Goal: Task Accomplishment & Management: Manage account settings

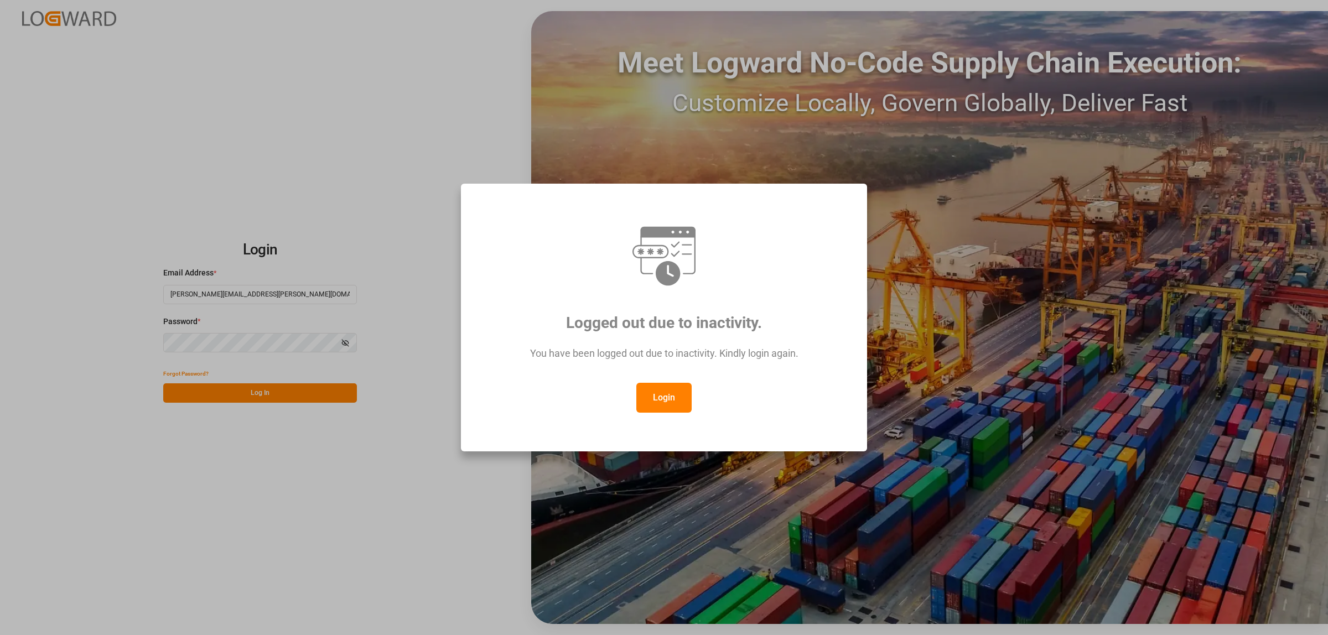
click at [652, 397] on button "Login" at bounding box center [663, 398] width 55 height 30
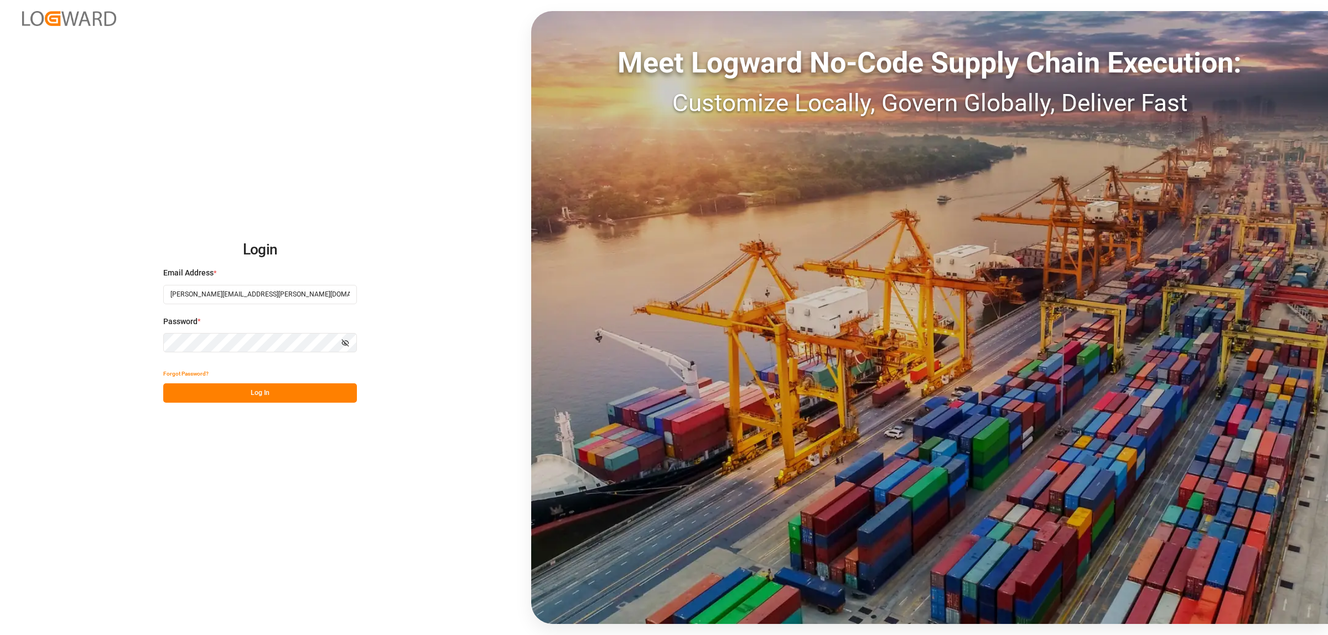
click at [309, 393] on button "Log In" at bounding box center [260, 392] width 194 height 19
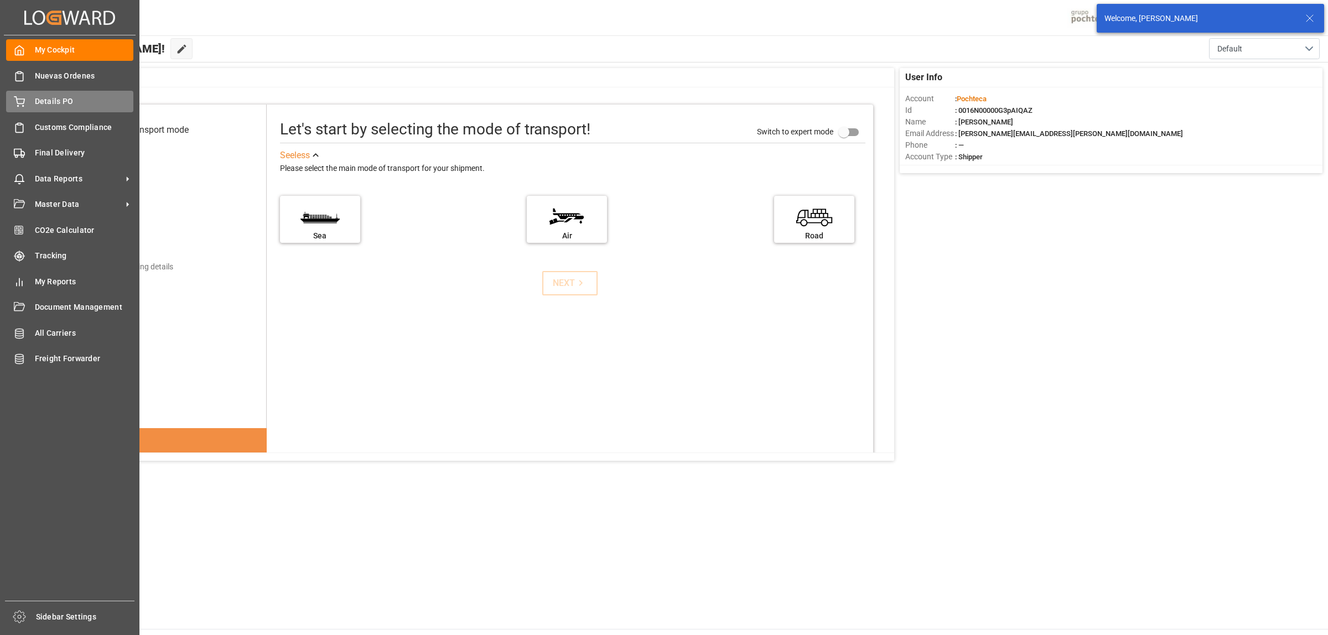
click at [43, 94] on div "Details PO Details PO" at bounding box center [69, 102] width 127 height 22
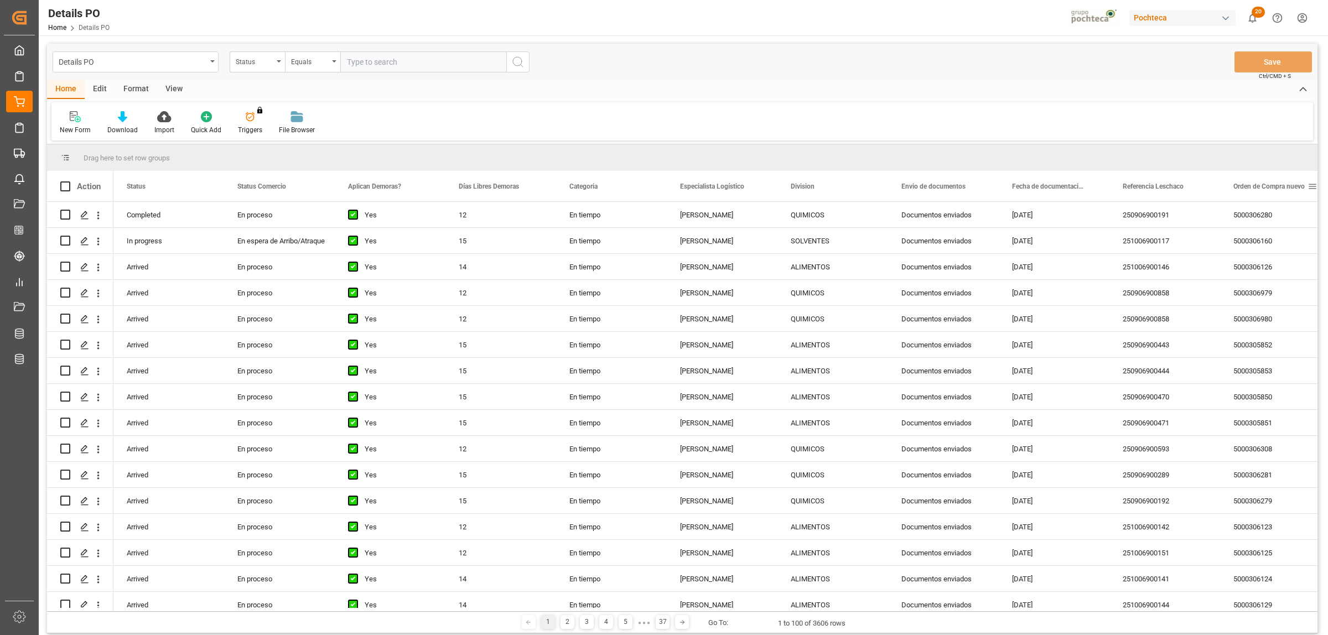
click at [1315, 186] on span at bounding box center [1313, 187] width 10 height 10
click at [1274, 192] on span "filter" at bounding box center [1276, 188] width 10 height 10
type input "5000307491"
click at [1258, 278] on div "Apply Clear" at bounding box center [1257, 280] width 122 height 29
click at [1268, 281] on button "Apply" at bounding box center [1271, 280] width 20 height 11
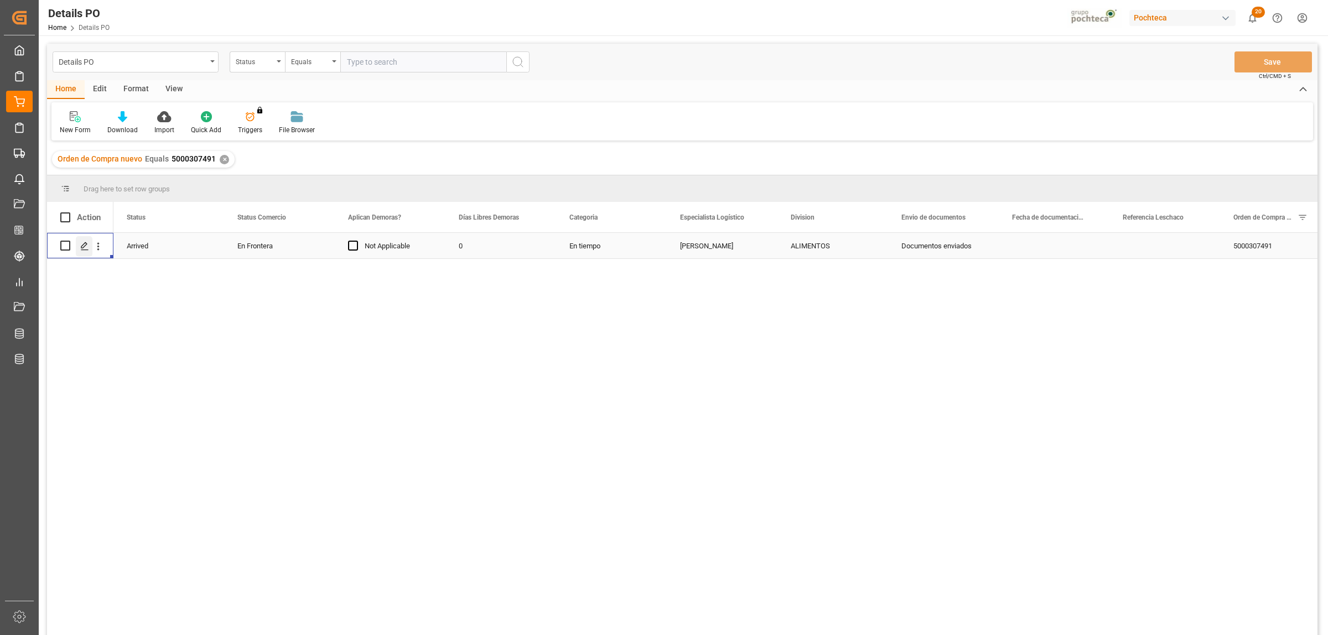
click at [86, 248] on icon "Press SPACE to select this row." at bounding box center [84, 246] width 9 height 9
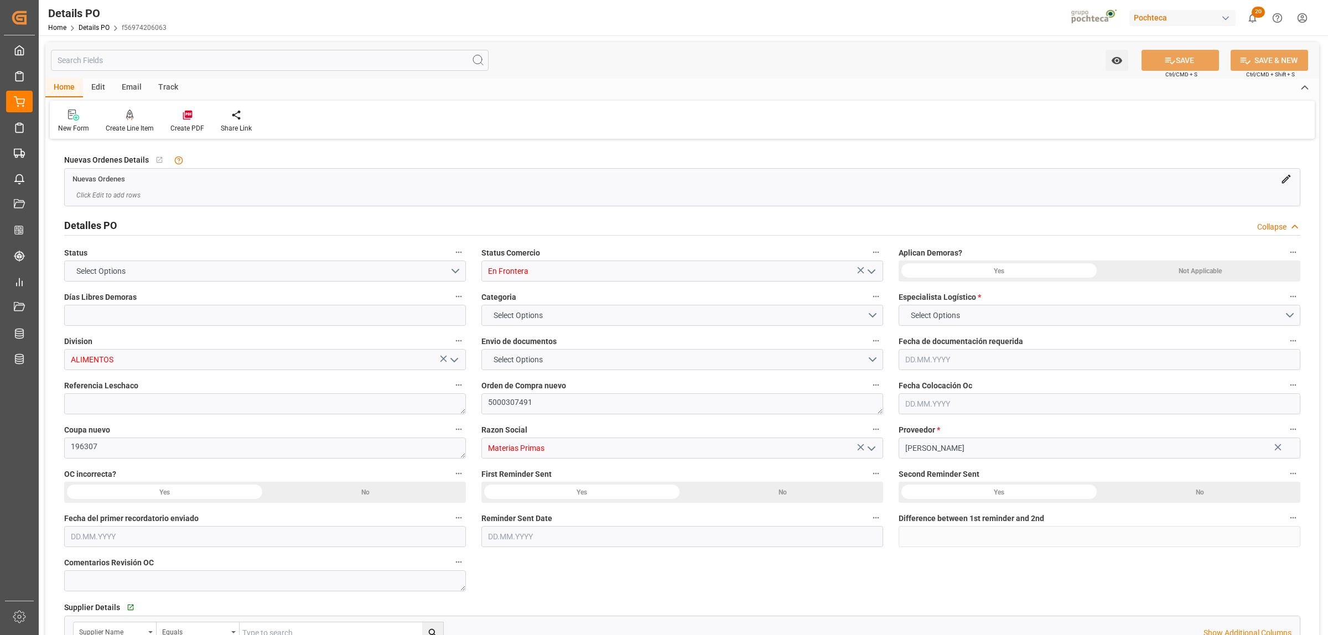
type input "0"
type input "1"
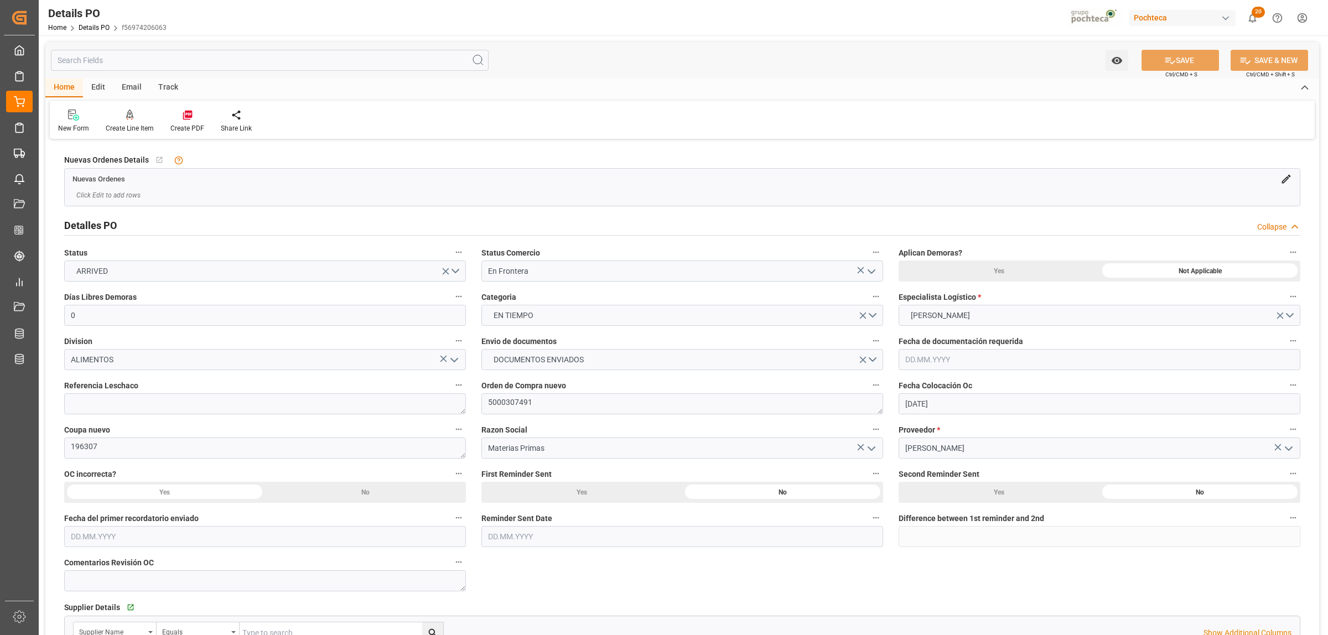
type input "[DATE]"
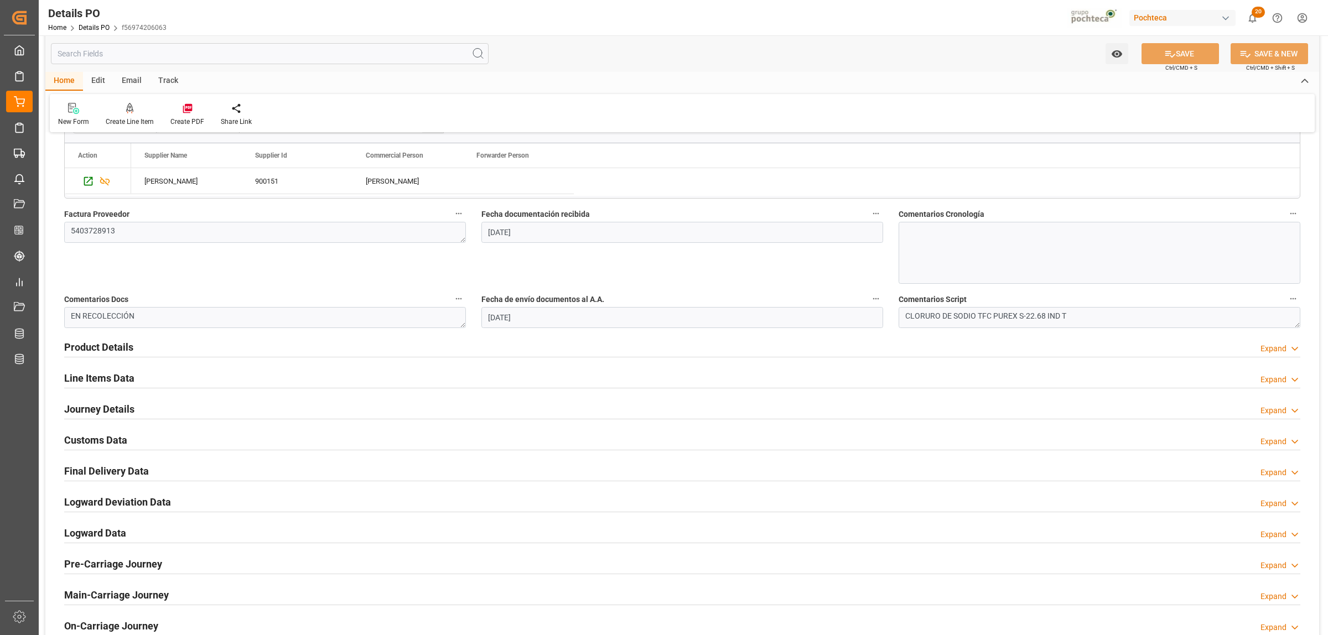
scroll to position [553, 0]
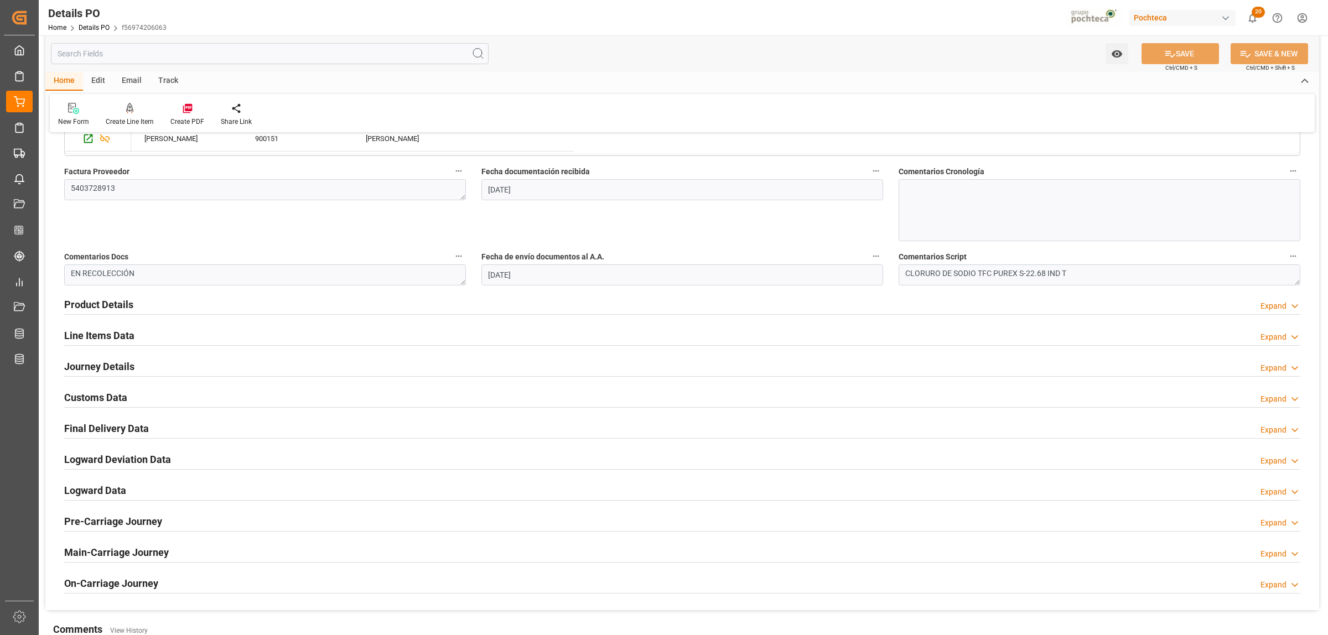
click at [104, 340] on h2 "Line Items Data" at bounding box center [99, 335] width 70 height 15
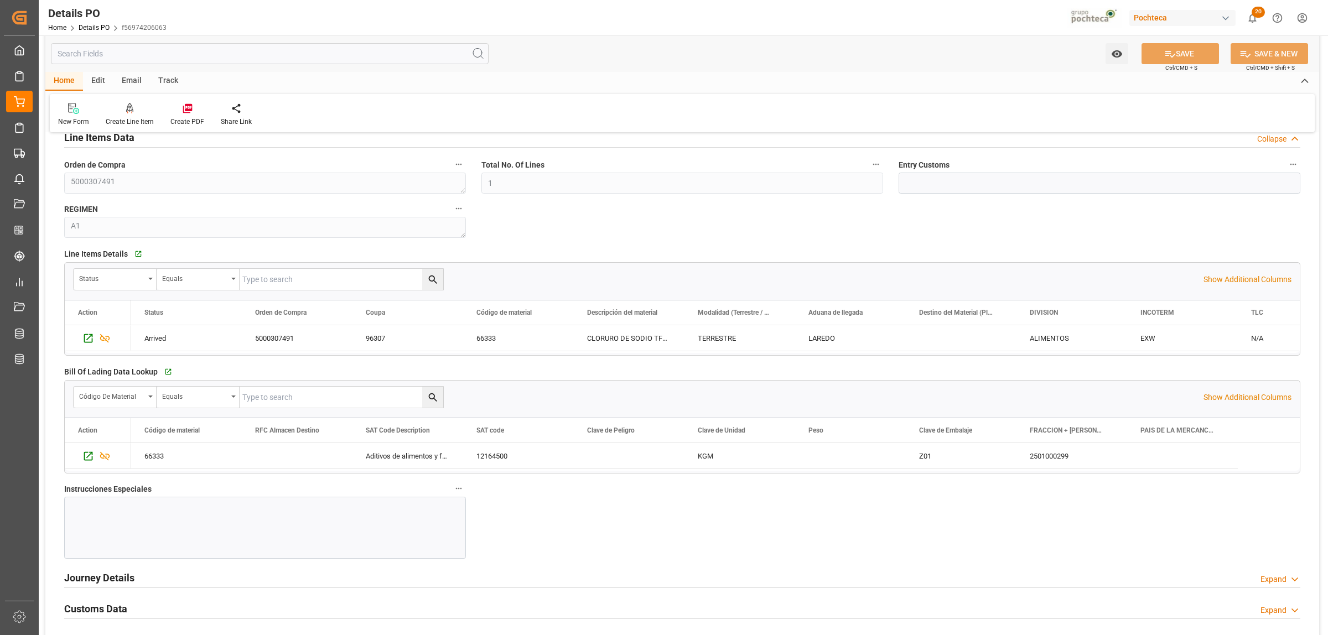
scroll to position [761, 0]
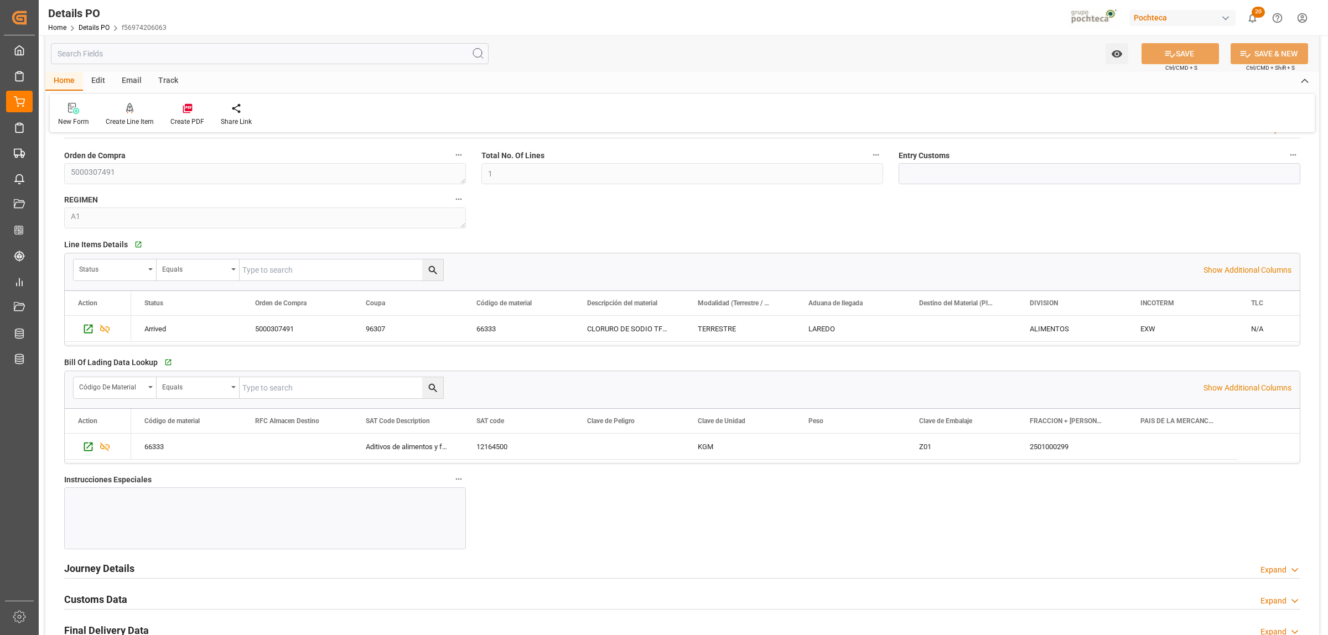
click at [97, 504] on div at bounding box center [265, 519] width 402 height 62
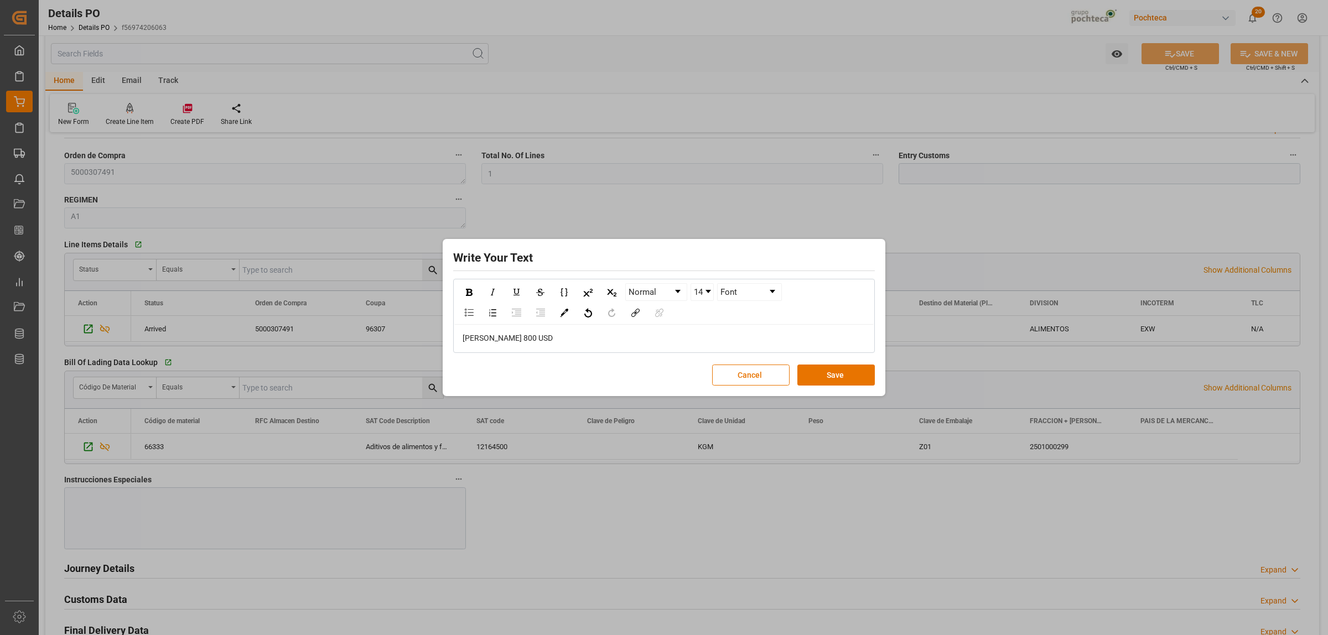
click at [485, 338] on span "[PERSON_NAME] 800 USD" at bounding box center [508, 338] width 90 height 9
drag, startPoint x: 527, startPoint y: 341, endPoint x: 470, endPoint y: 299, distance: 70.4
click at [454, 341] on div "[PERSON_NAME]: 800 USD" at bounding box center [663, 338] width 419 height 27
click at [469, 292] on img "rdw-inline-control" at bounding box center [469, 292] width 7 height 7
click at [562, 312] on img "rdw-color-picker" at bounding box center [564, 313] width 8 height 8
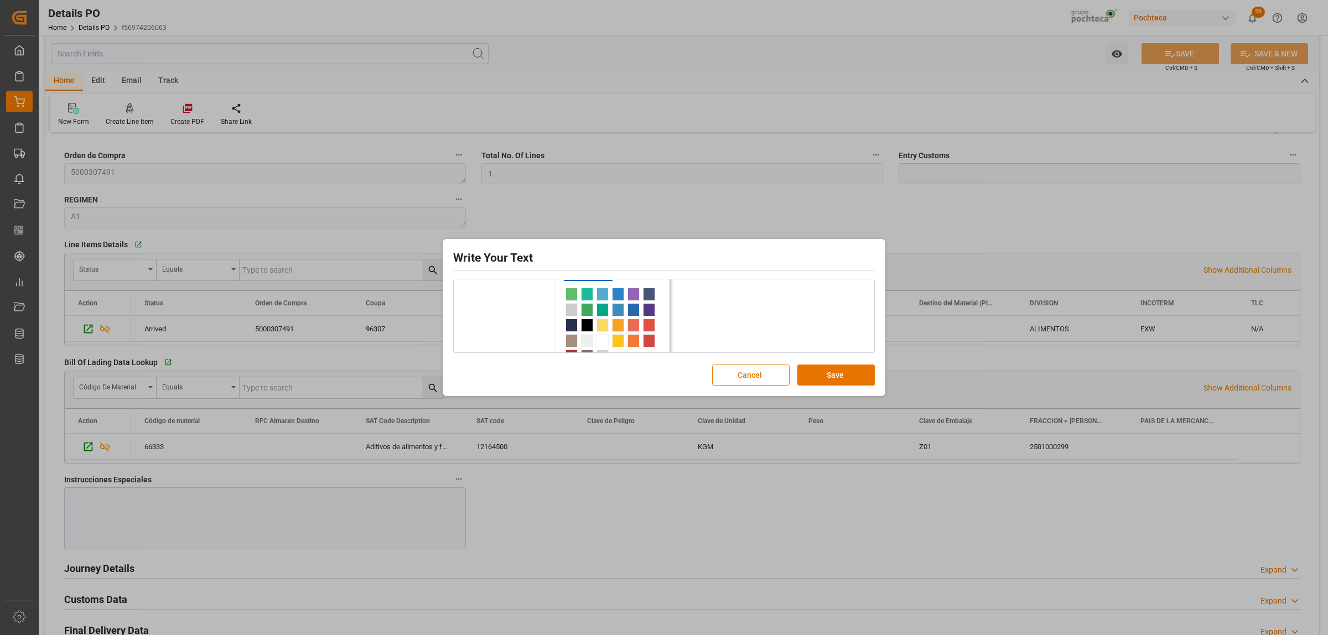
scroll to position [69, 0]
click at [593, 296] on span "rdw-color-picker" at bounding box center [612, 322] width 97 height 72
click at [590, 294] on span "rdw-color-picker" at bounding box center [587, 293] width 12 height 13
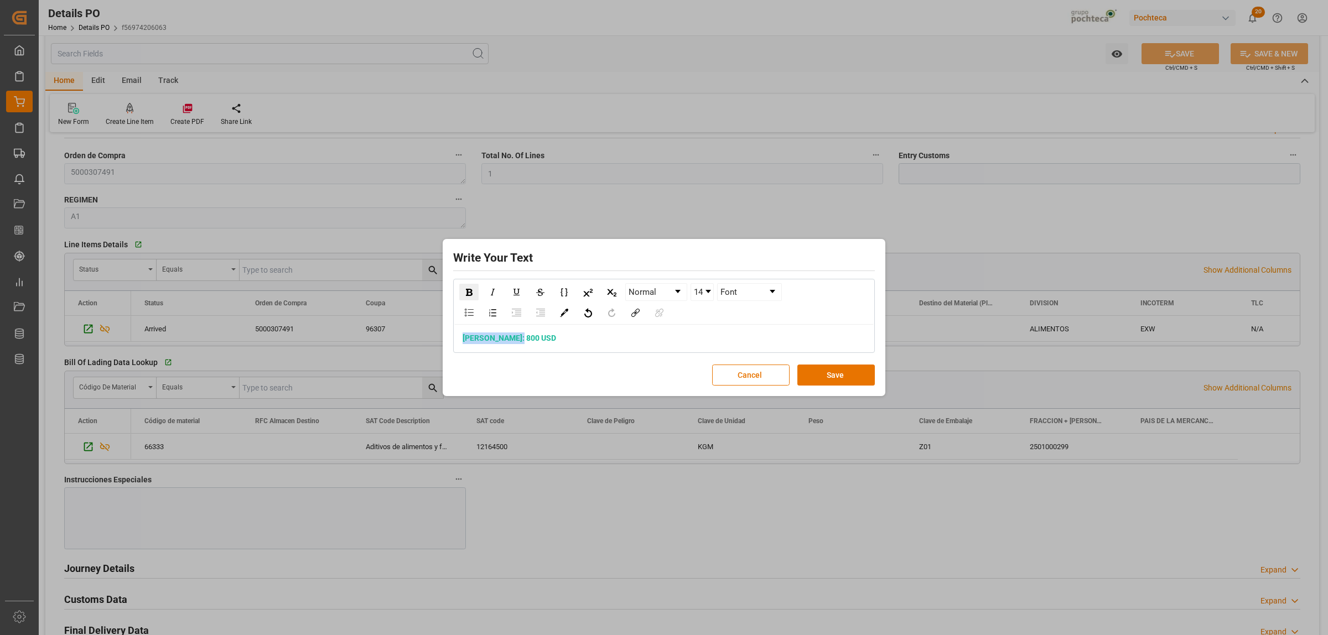
click at [707, 294] on link "14" at bounding box center [702, 292] width 22 height 17
click at [699, 349] on li "24" at bounding box center [703, 350] width 22 height 14
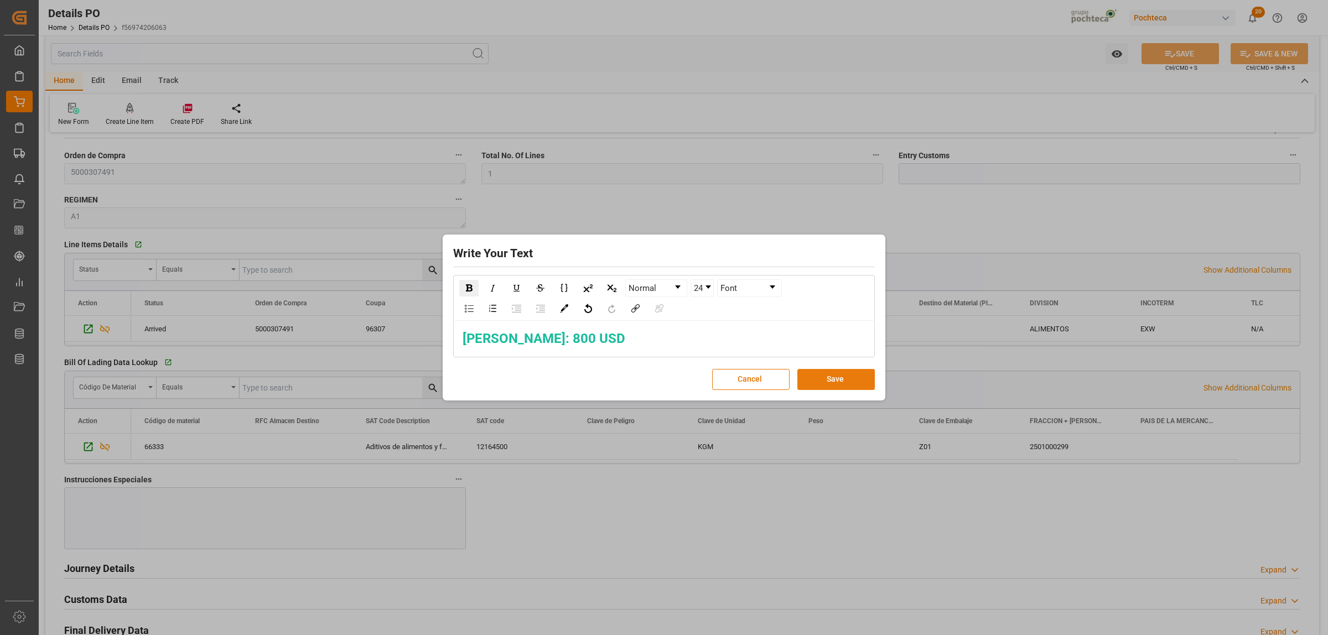
click at [834, 383] on button "Save" at bounding box center [835, 379] width 77 height 21
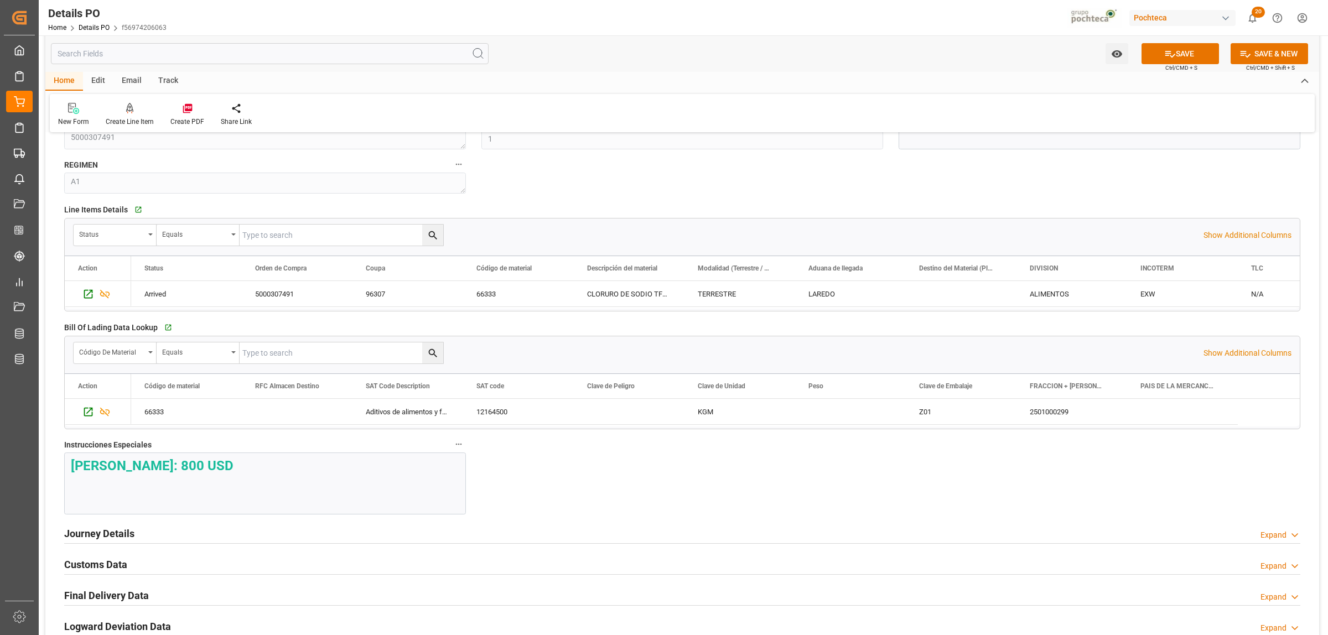
scroll to position [830, 0]
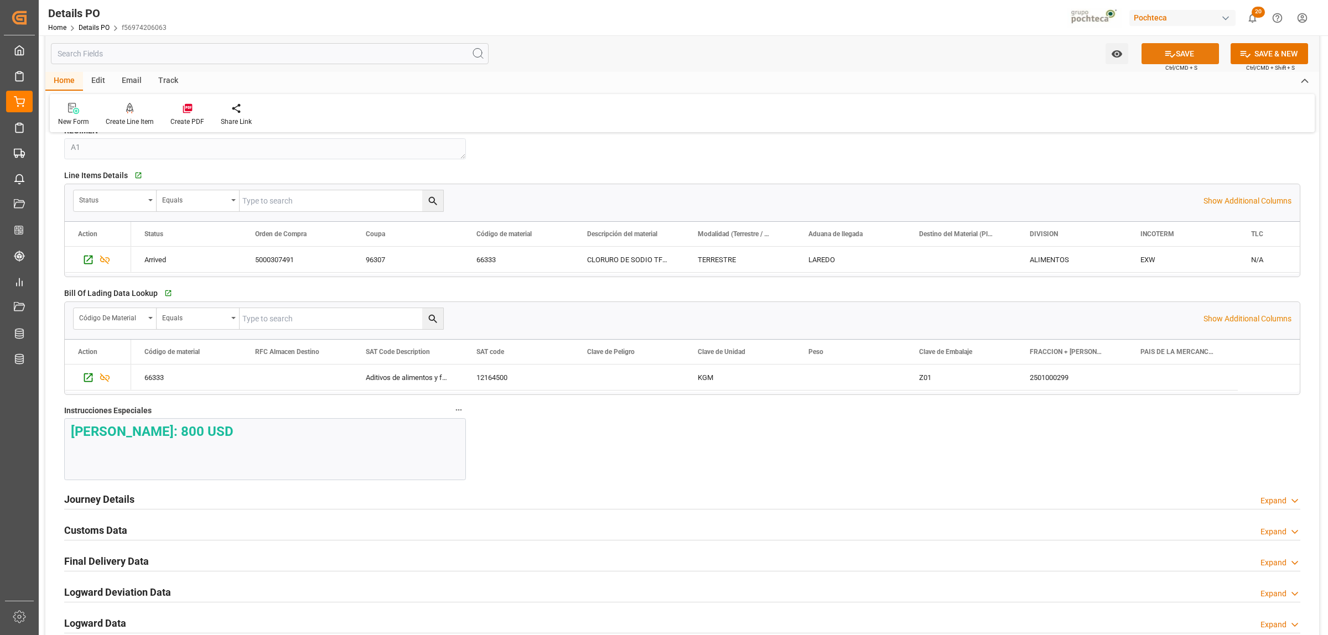
click at [1180, 56] on button "SAVE" at bounding box center [1180, 53] width 77 height 21
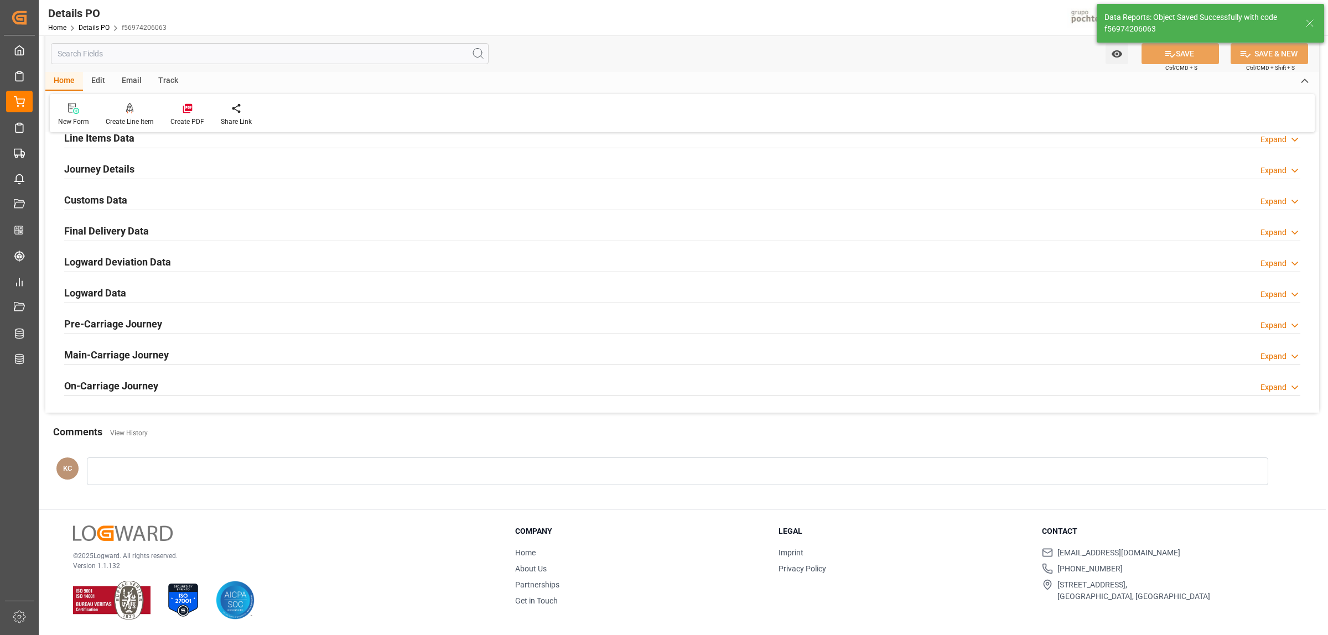
scroll to position [753, 0]
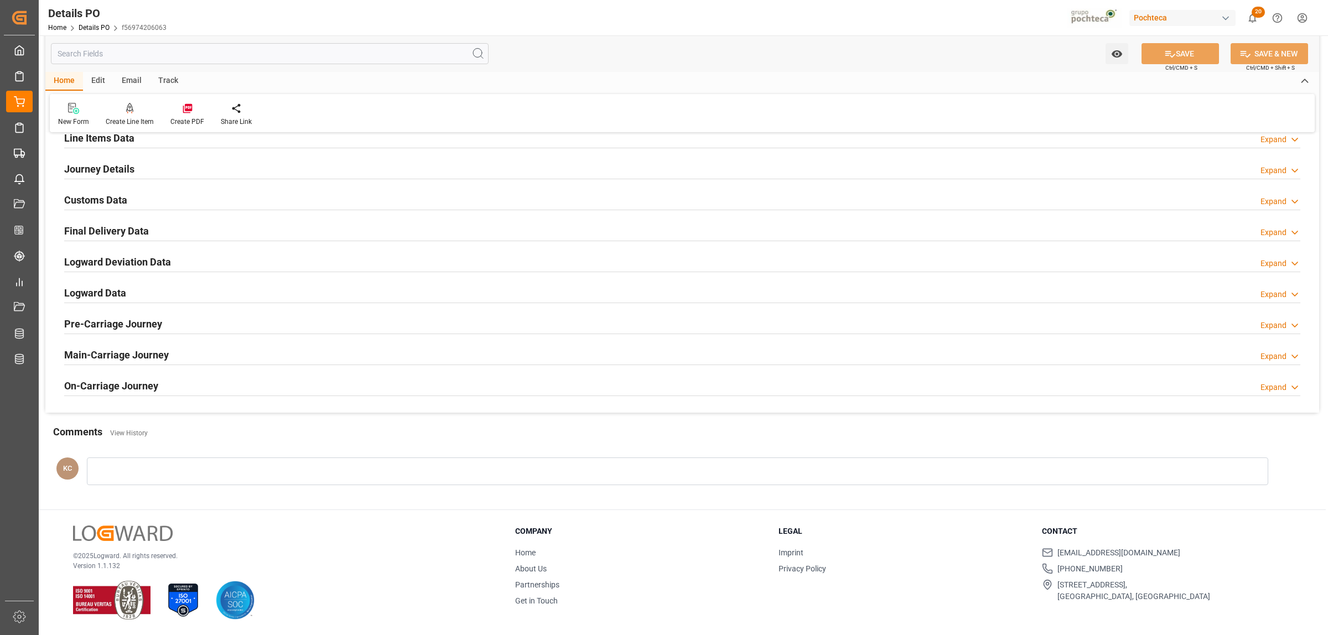
click at [86, 167] on h2 "Journey Details" at bounding box center [99, 169] width 70 height 15
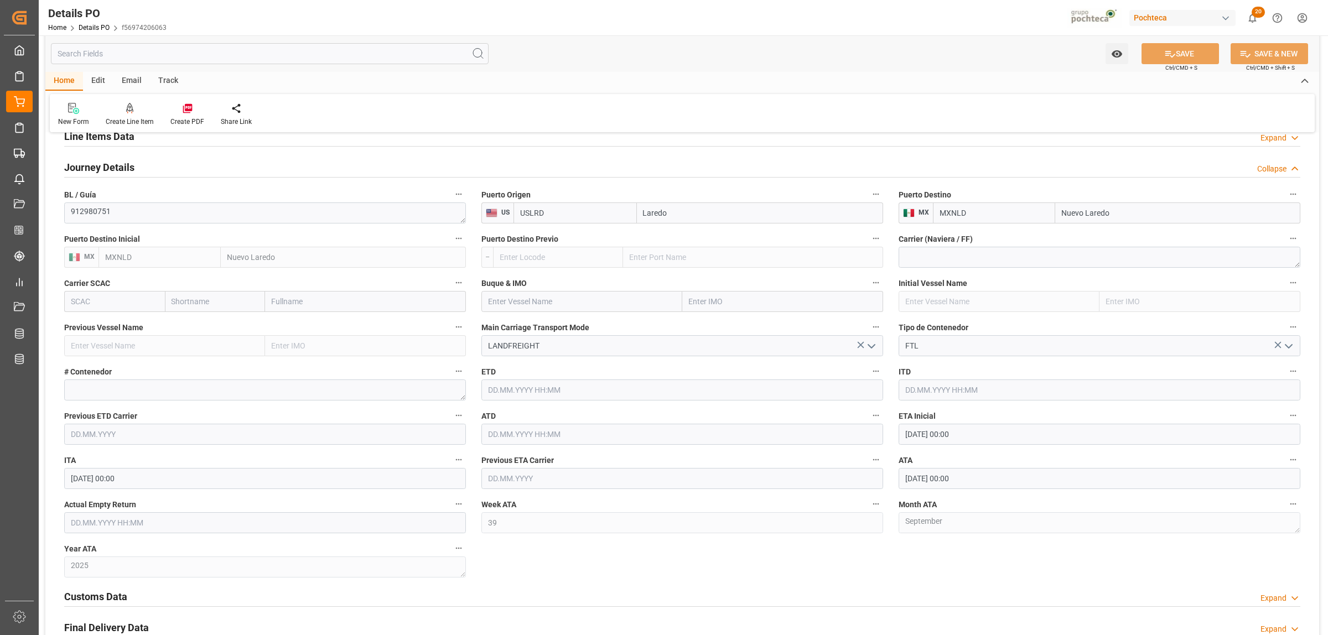
scroll to position [830, 0]
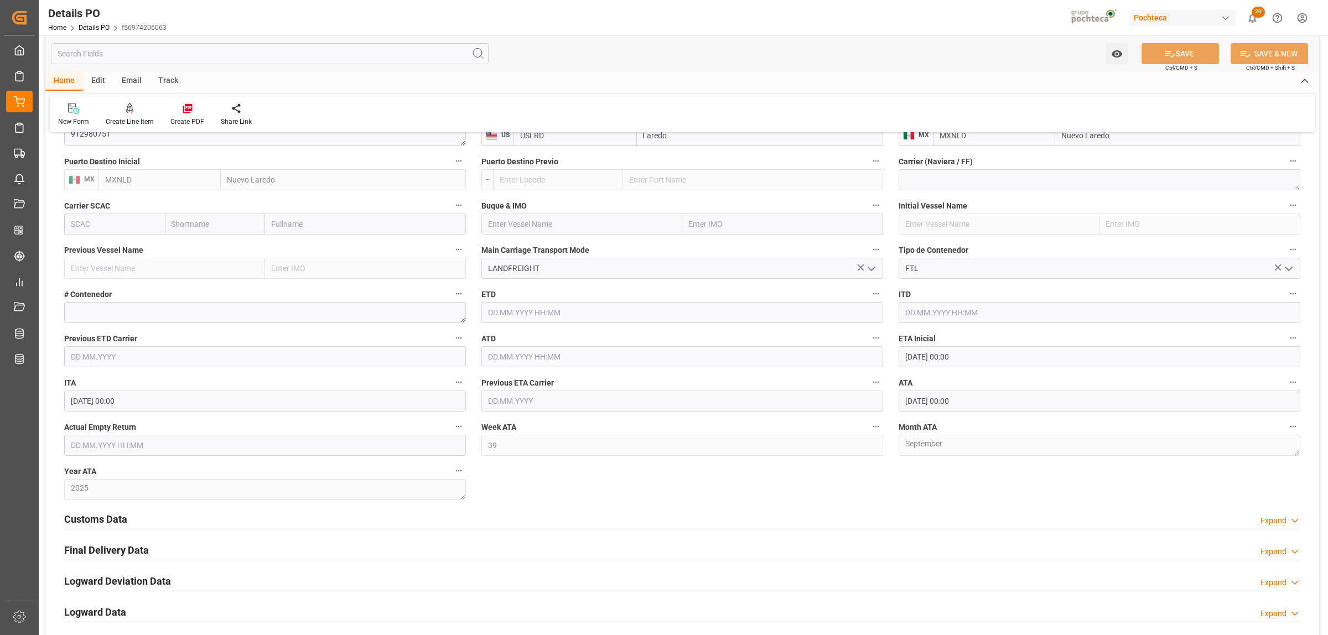
click at [186, 115] on div "Create PDF" at bounding box center [187, 114] width 50 height 24
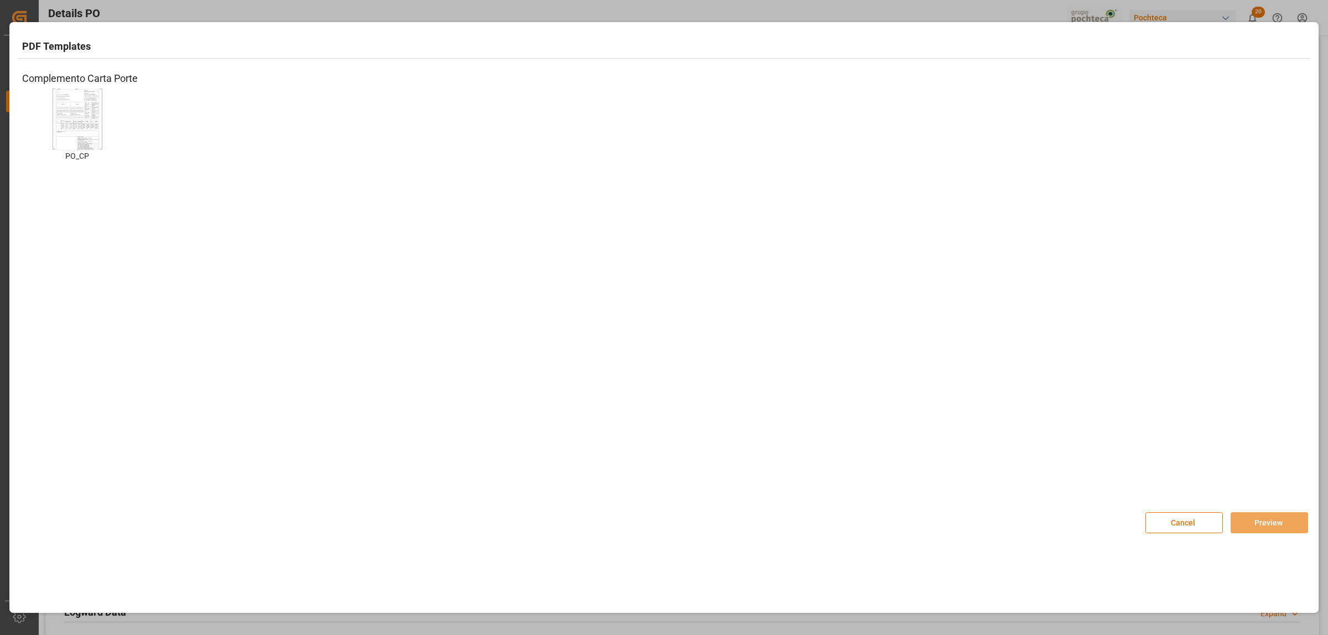
click at [65, 121] on img at bounding box center [77, 119] width 44 height 63
click at [1258, 526] on button "Preview" at bounding box center [1269, 522] width 77 height 21
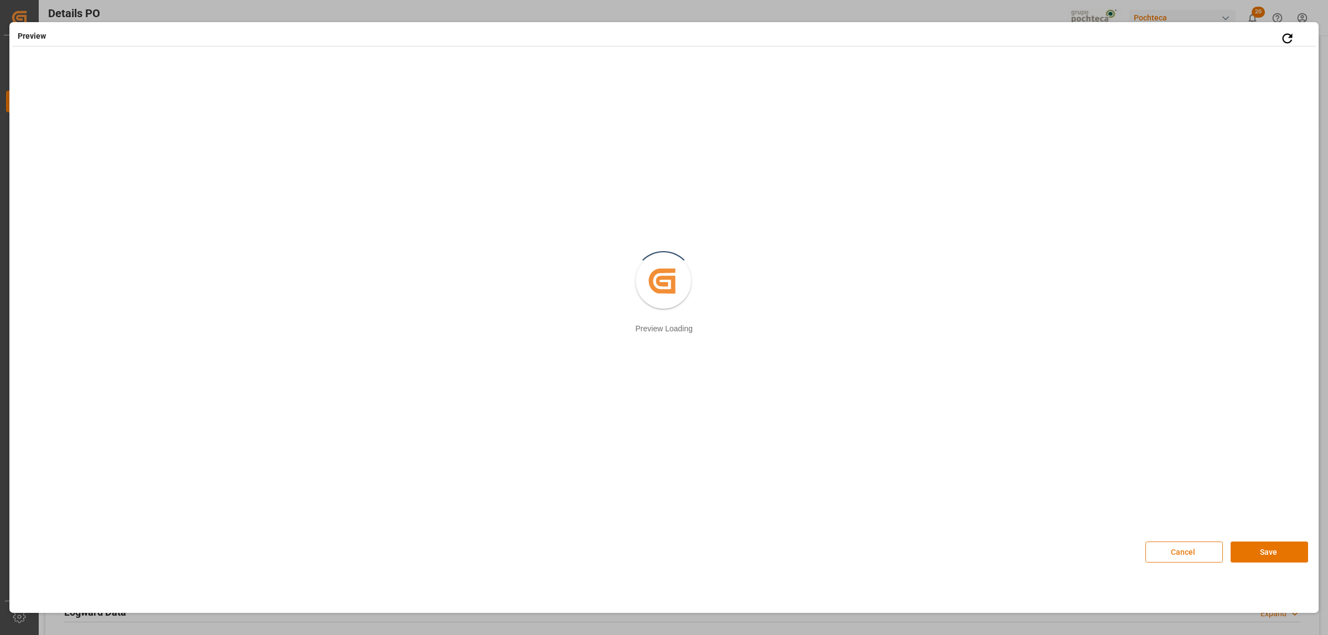
click at [1201, 559] on button "Cancel" at bounding box center [1183, 552] width 77 height 21
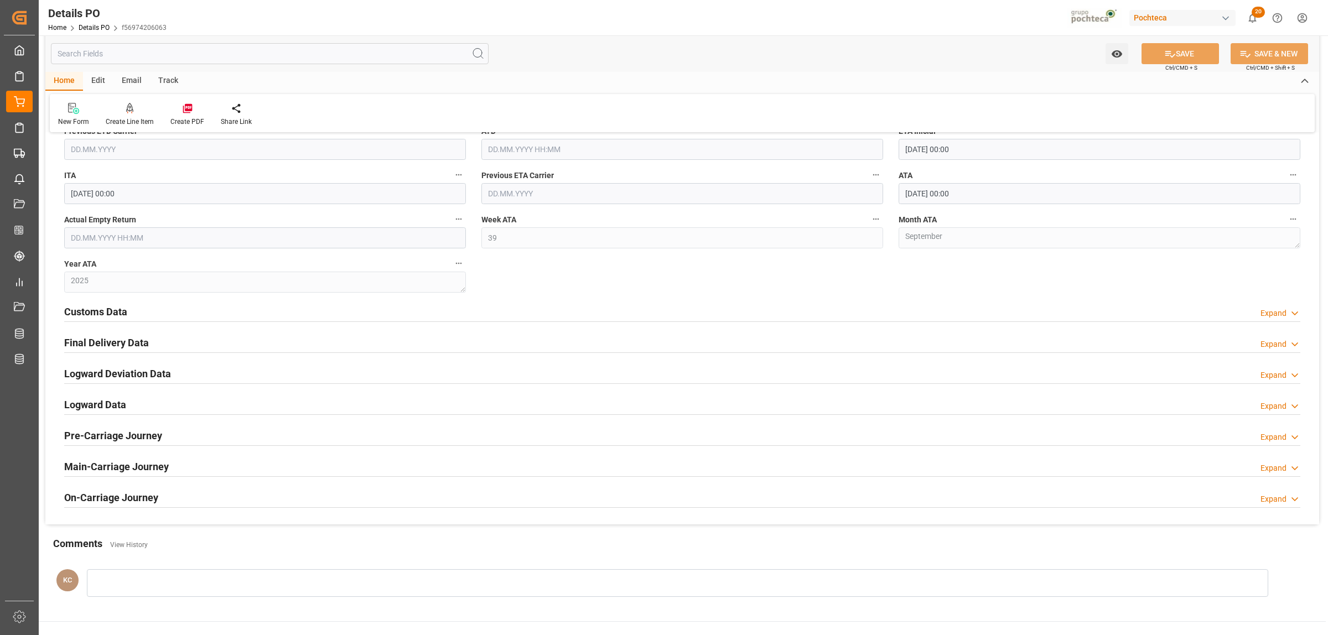
scroll to position [1107, 0]
